Goal: Navigation & Orientation: Find specific page/section

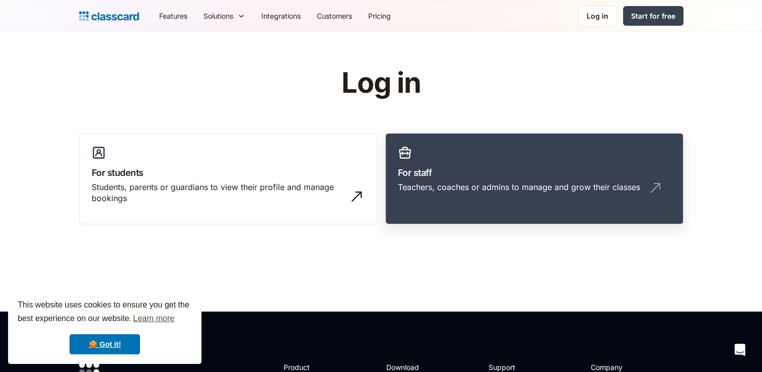
click at [468, 162] on link "For staff Teachers, coaches or admins to manage and grow their classes" at bounding box center [534, 179] width 298 height 92
